Goal: Navigation & Orientation: Find specific page/section

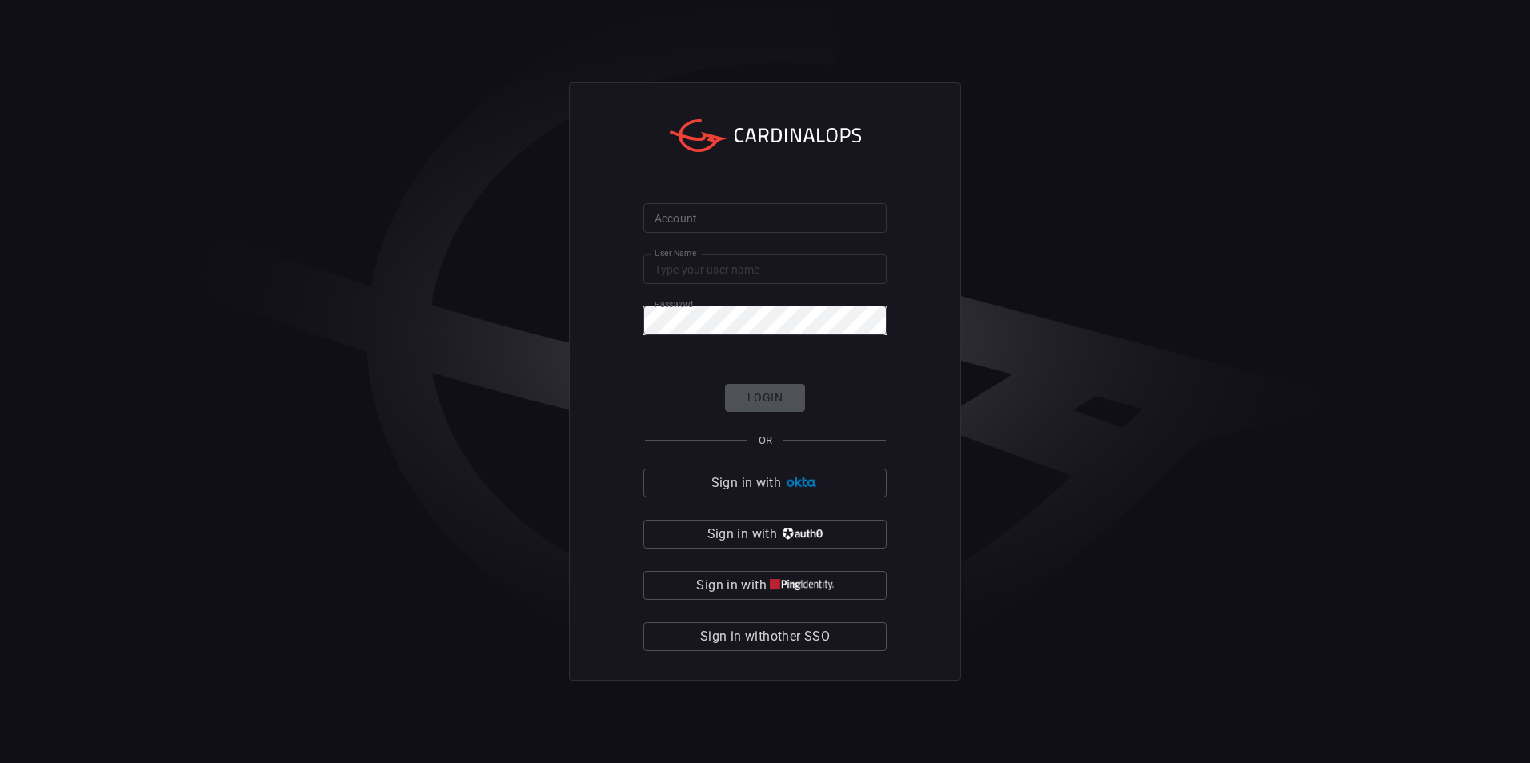
type input "aviad"
click at [779, 217] on input "Account" at bounding box center [764, 218] width 243 height 30
type input "cybershield360-primary"
click at [774, 380] on form "Account cybershield360-primary Account User Name aviad User Name Password Passw…" at bounding box center [764, 427] width 243 height 448
click at [775, 388] on button "Login" at bounding box center [765, 398] width 80 height 28
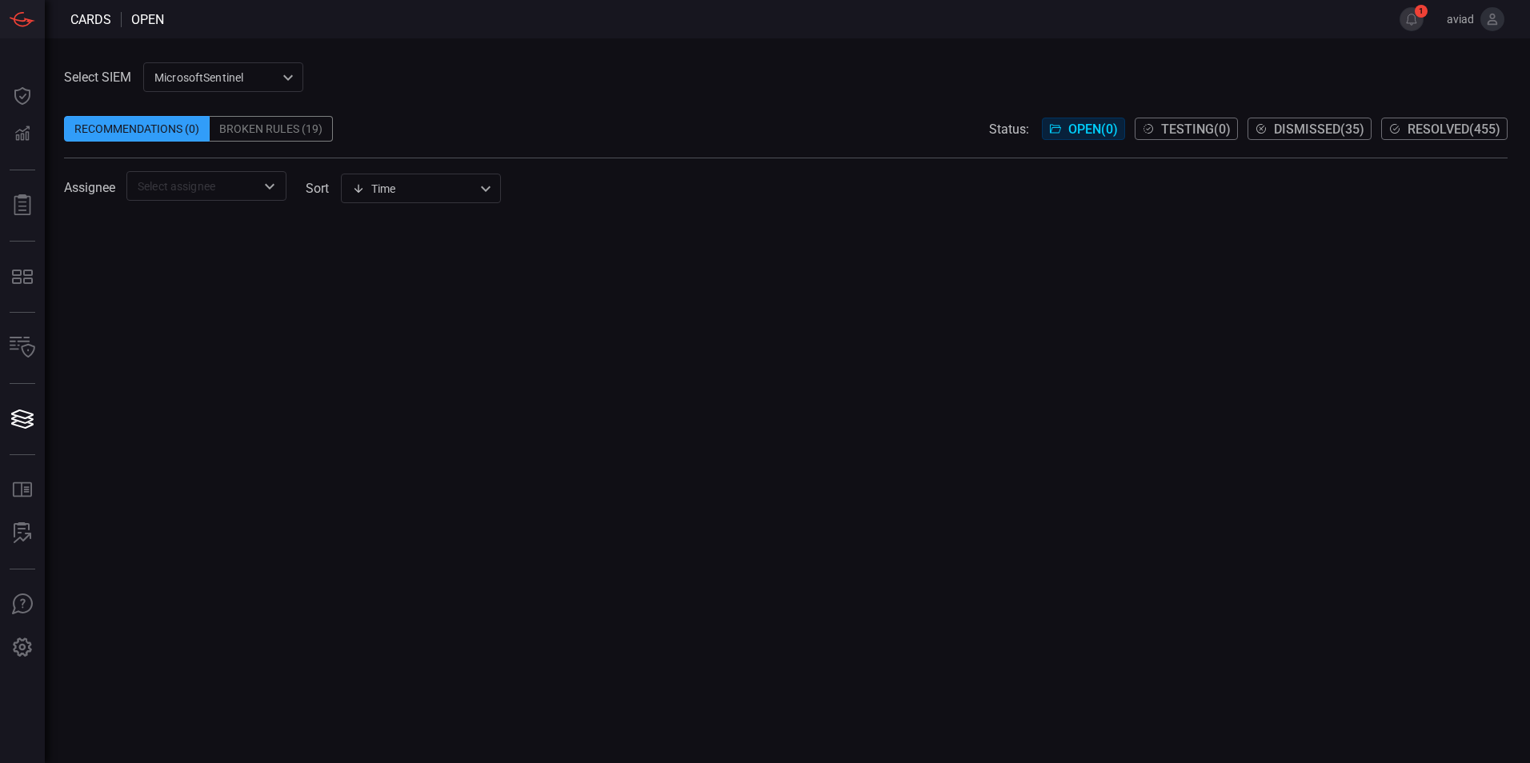
click at [226, 70] on div "MicrosoftSentinel 11c42ee3-b155-483d-a504-5846815c378e ​" at bounding box center [223, 77] width 160 height 30
click at [221, 145] on li "sentinel-2" at bounding box center [224, 138] width 160 height 26
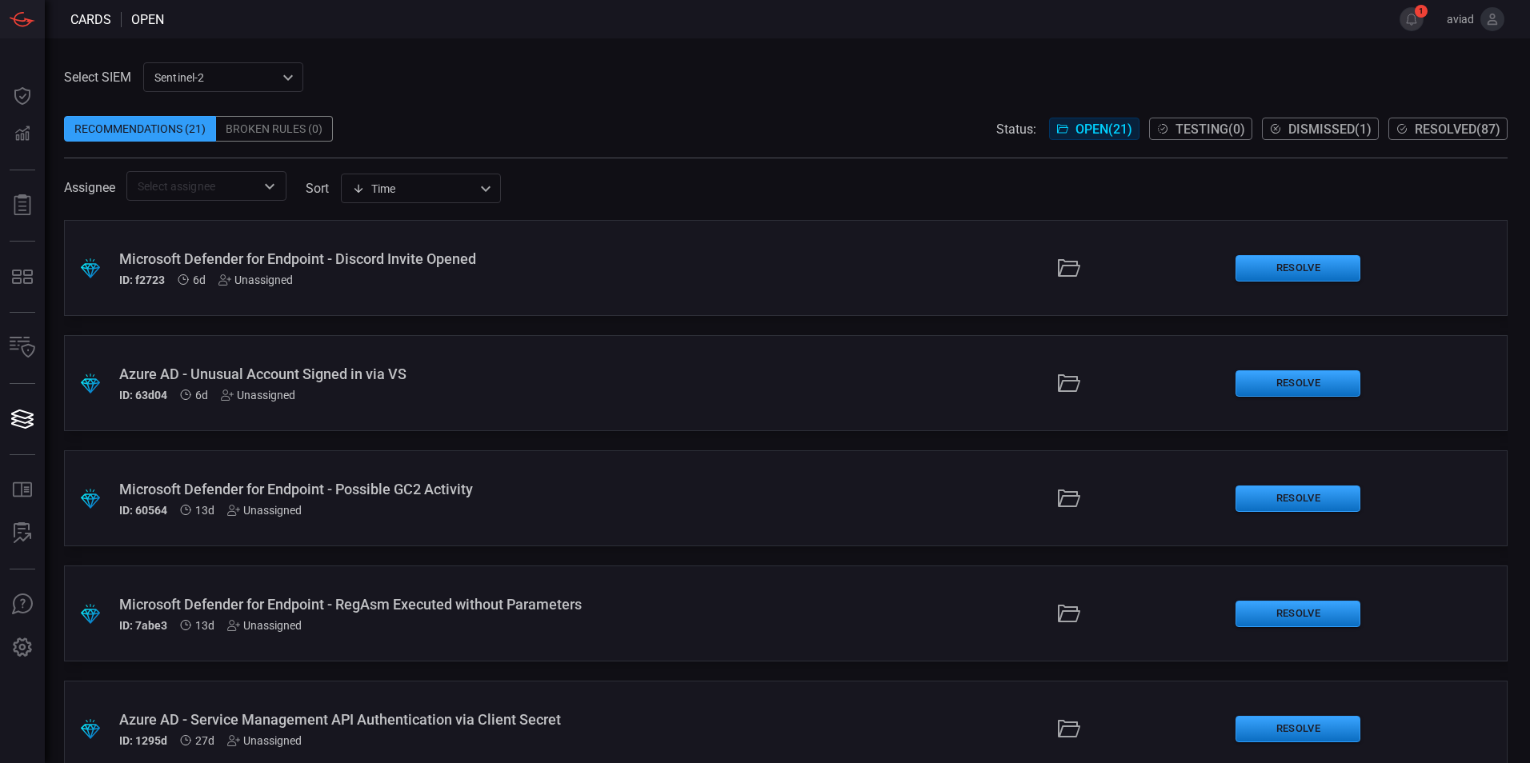
click at [777, 162] on span at bounding box center [786, 164] width 1444 height 13
